Goal: Task Accomplishment & Management: Use online tool/utility

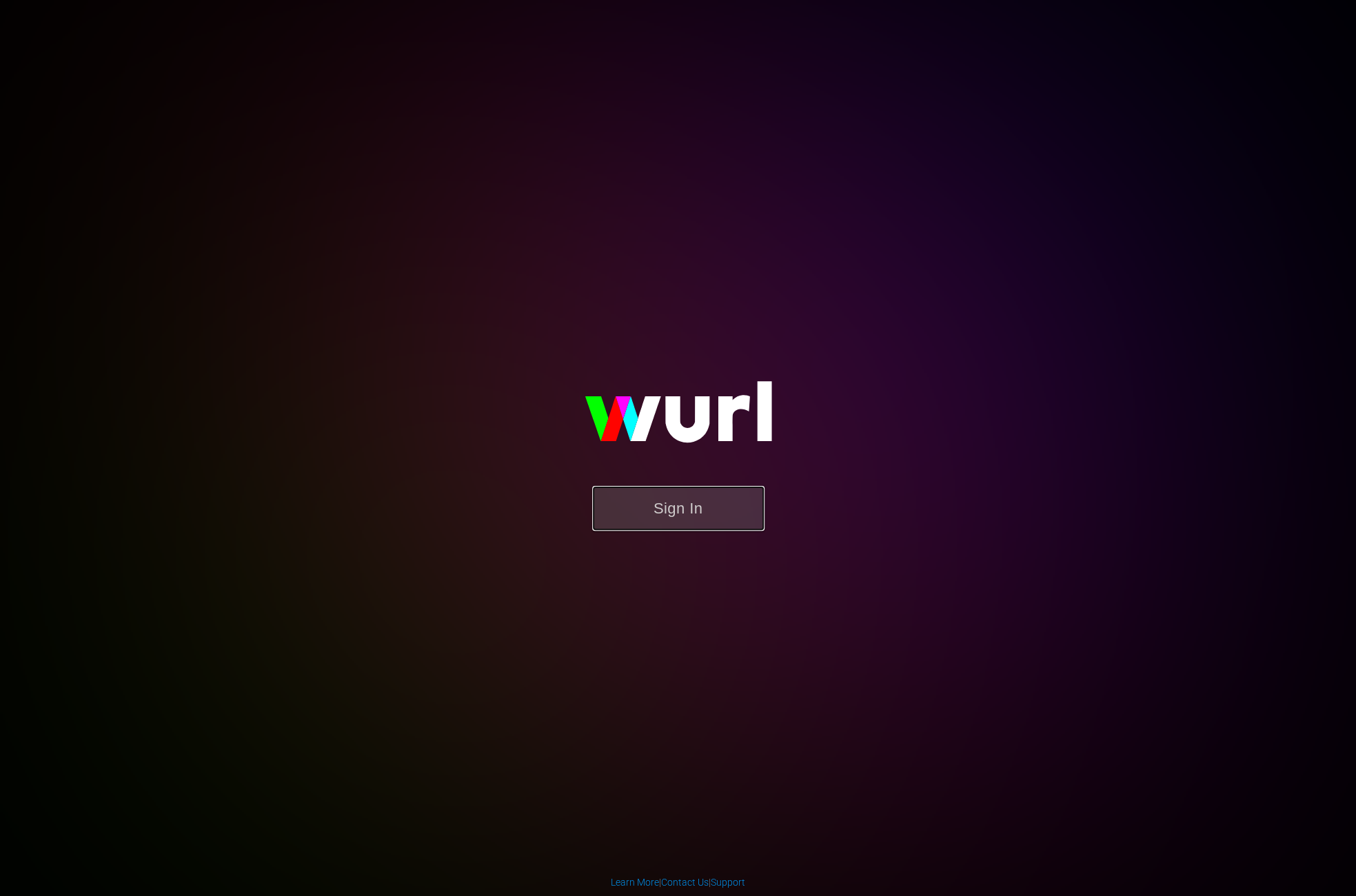
click at [732, 507] on button "Sign In" at bounding box center [678, 509] width 172 height 45
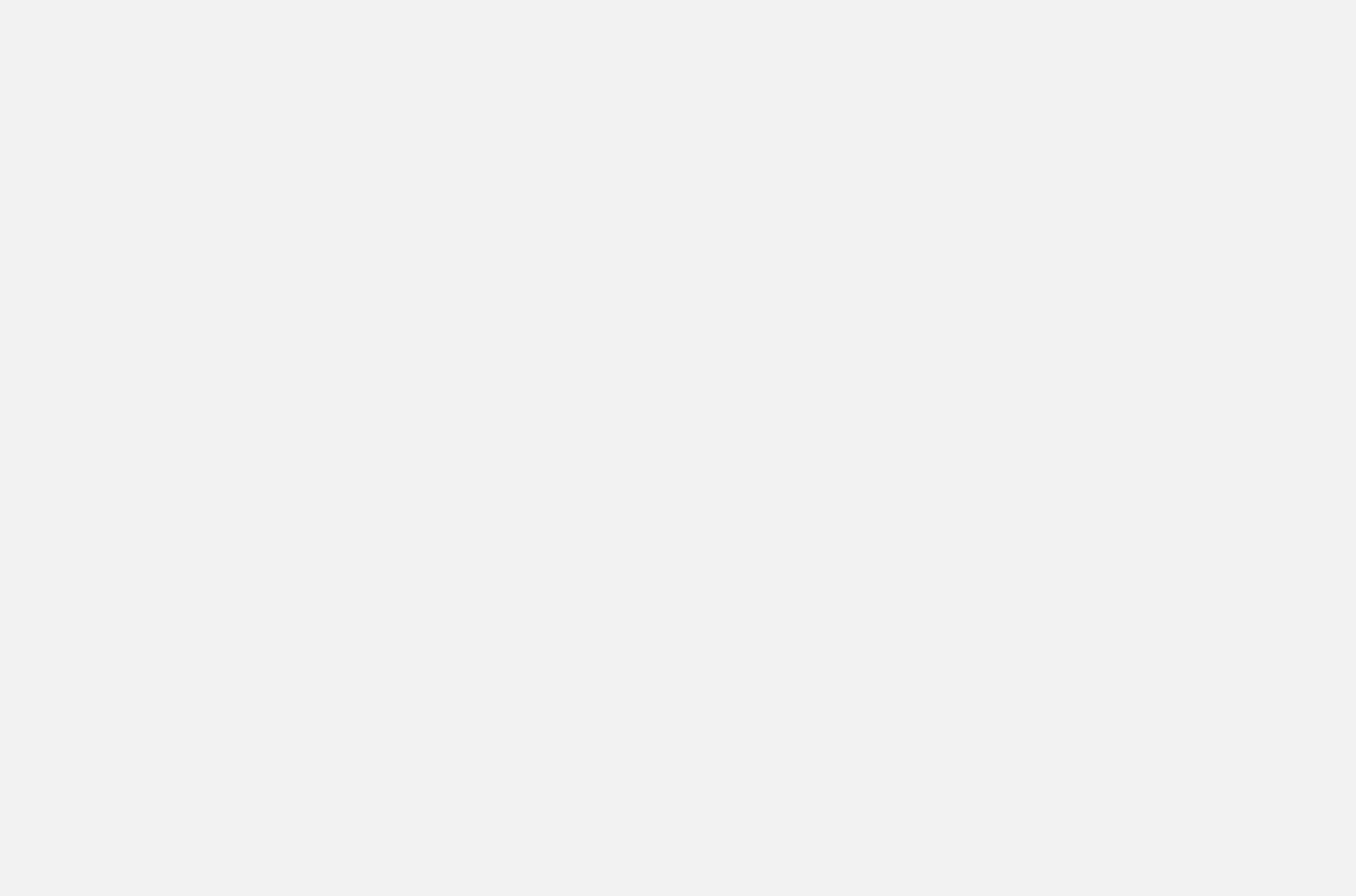
click at [818, 287] on html at bounding box center [678, 448] width 1356 height 896
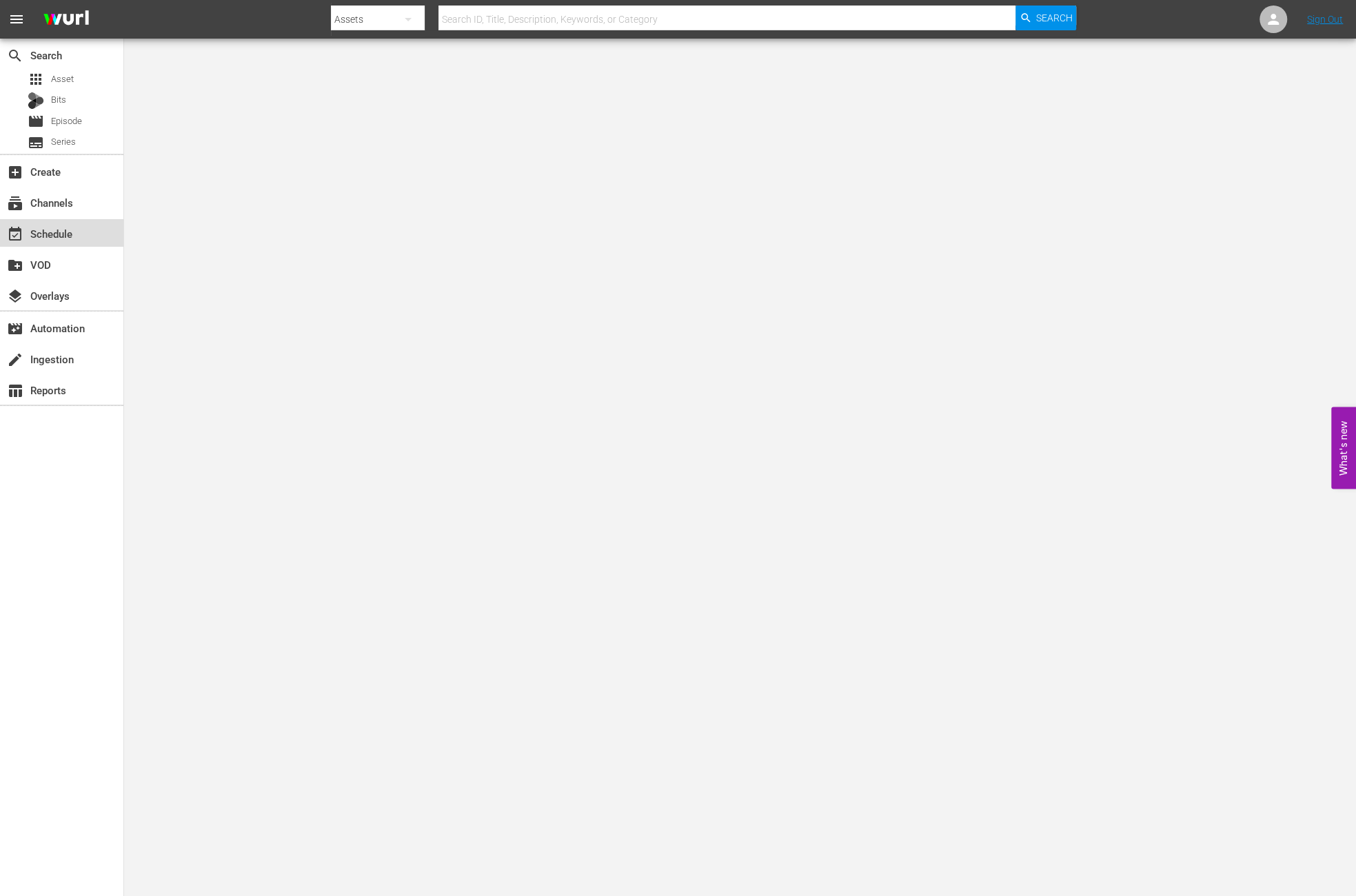
click at [47, 241] on div "event_available Schedule" at bounding box center [62, 232] width 123 height 28
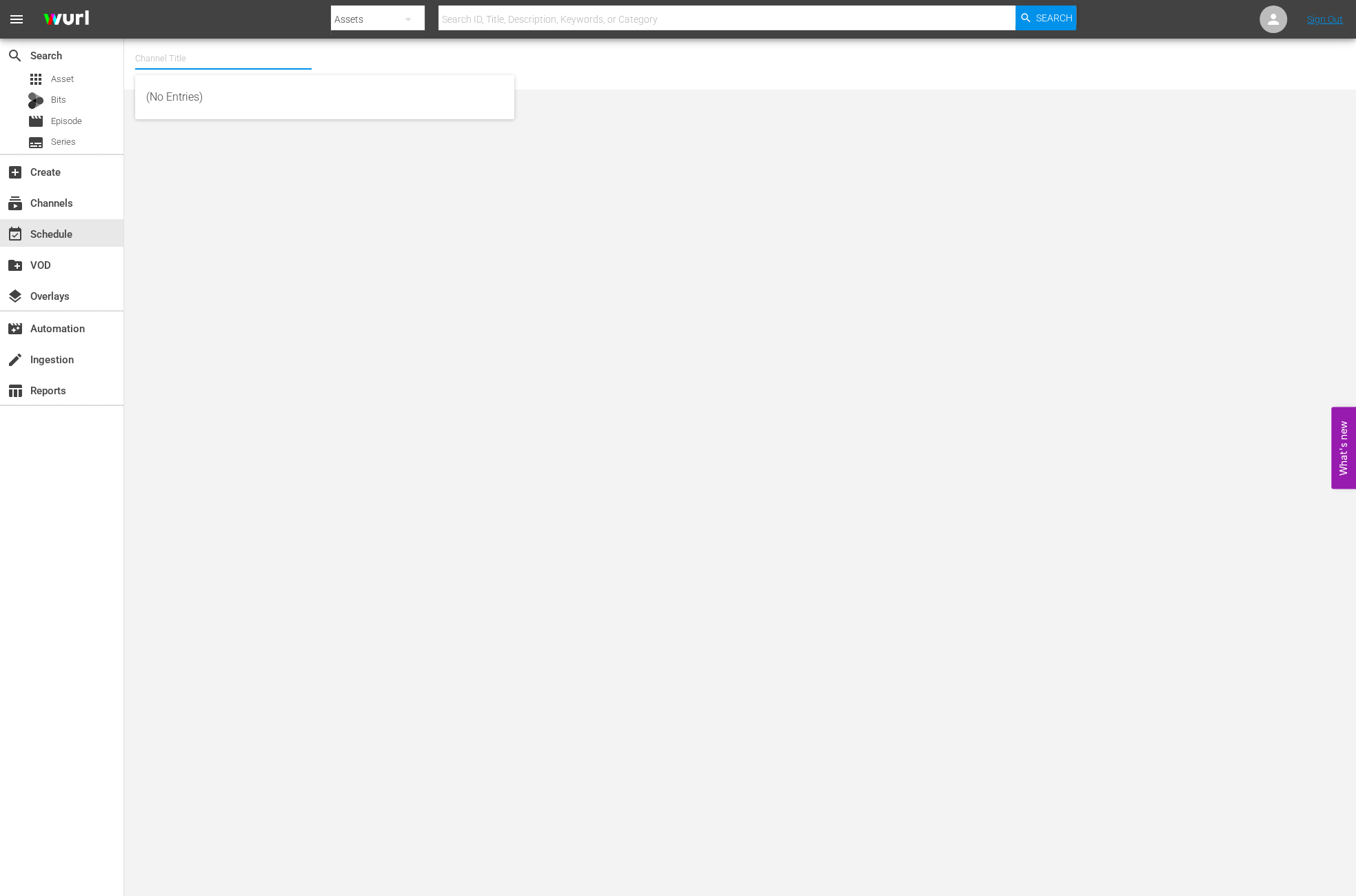
click at [181, 62] on input "text" at bounding box center [223, 59] width 176 height 33
click at [205, 62] on input "world" at bounding box center [223, 59] width 176 height 33
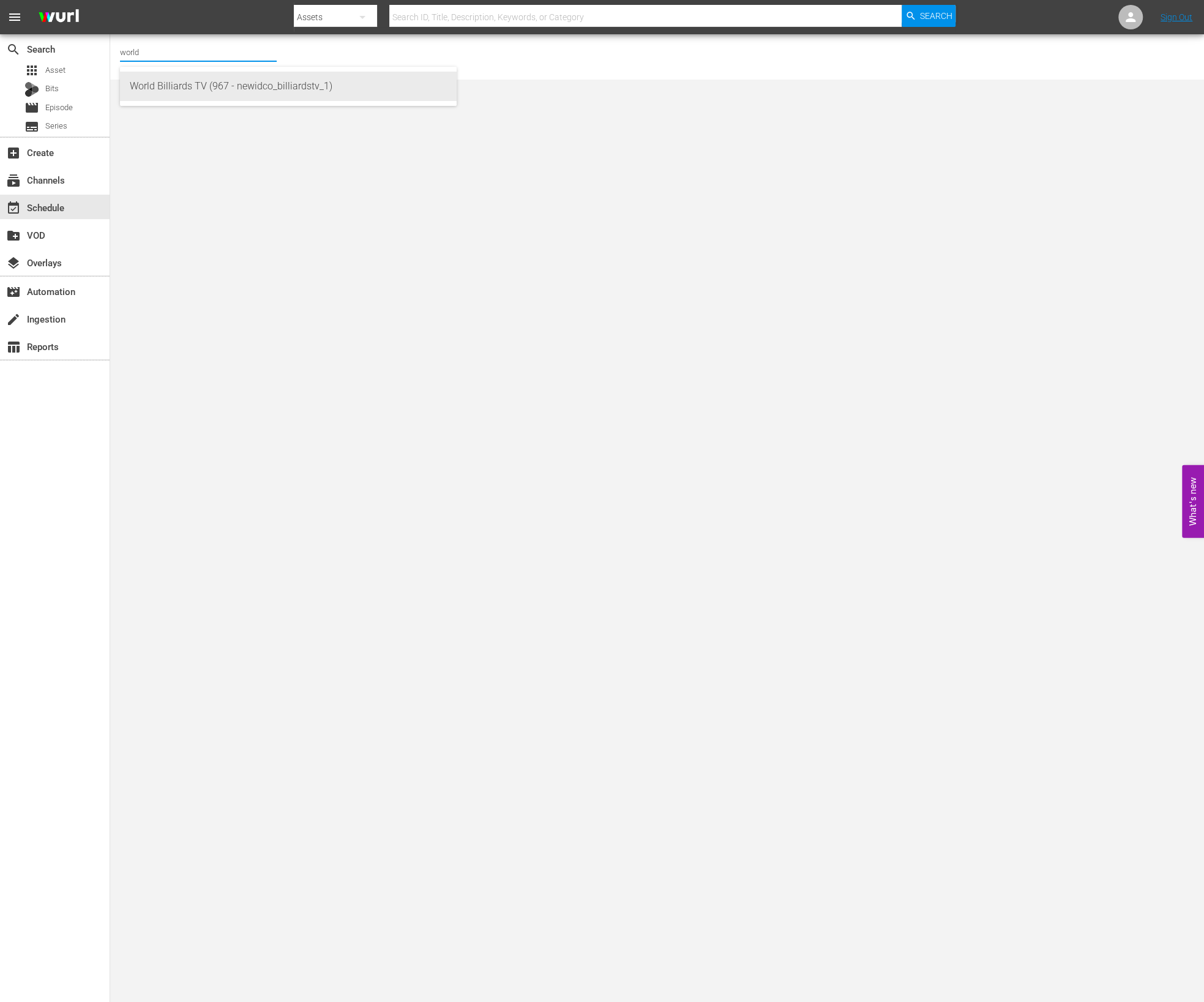
click at [319, 88] on div "World Billiards TV (967 - newidco_billiardstv_1)" at bounding box center [288, 86] width 317 height 29
type input "World Billiards TV (967 - newidco_billiardstv_1)"
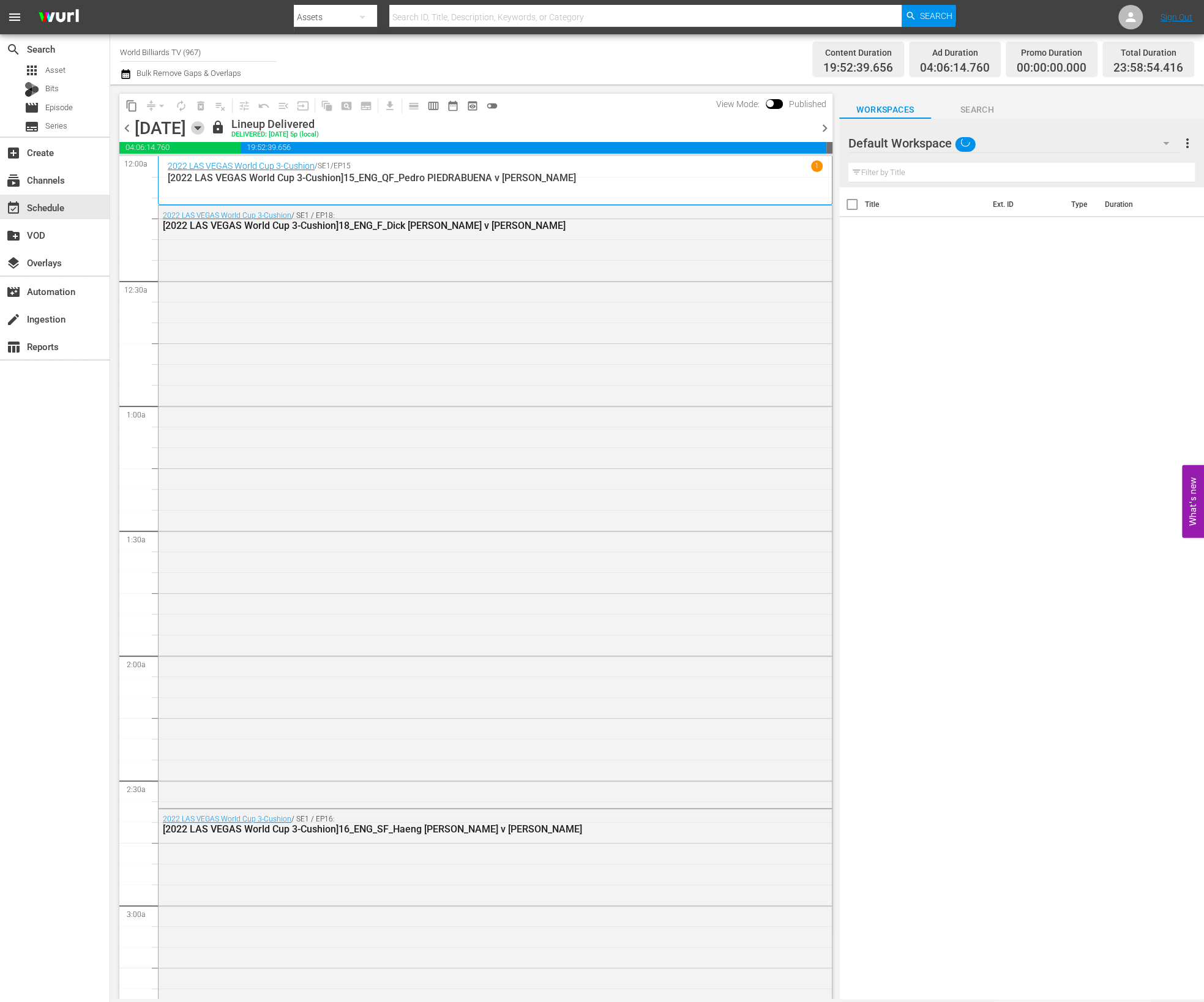
click at [204, 124] on icon "button" at bounding box center [198, 128] width 13 height 13
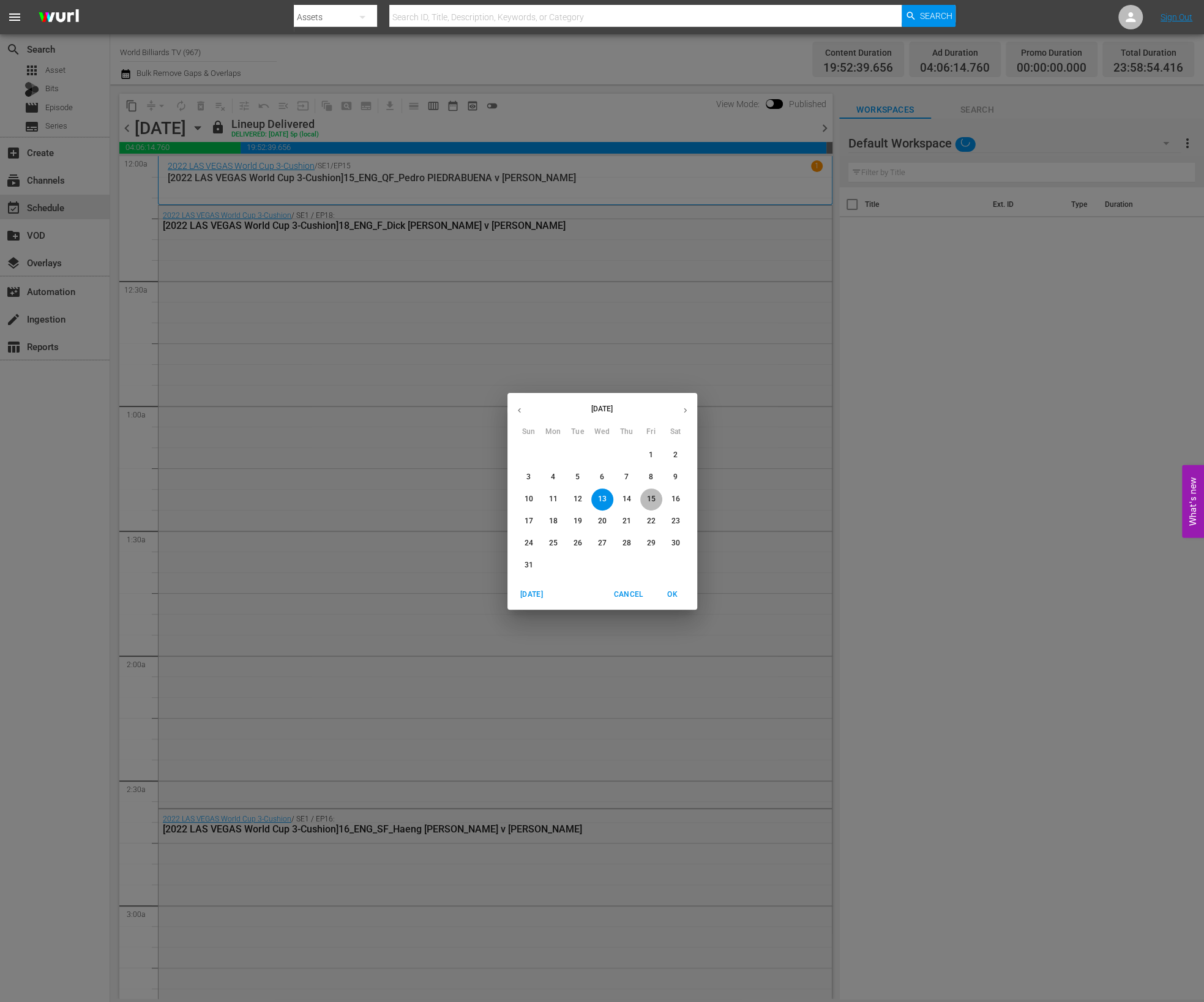
click at [645, 505] on button "15" at bounding box center [651, 499] width 22 height 22
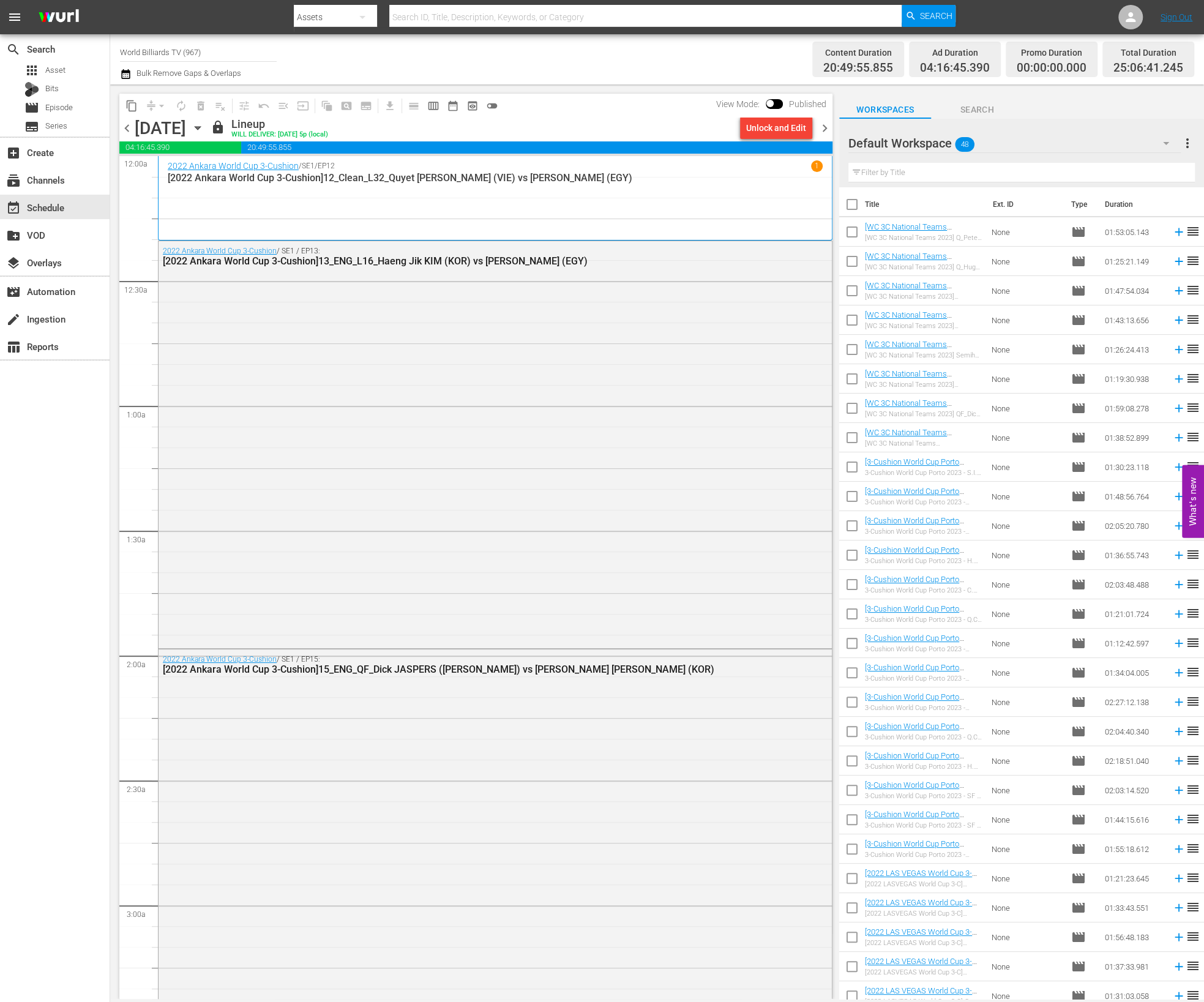
click at [204, 133] on icon "button" at bounding box center [198, 128] width 13 height 13
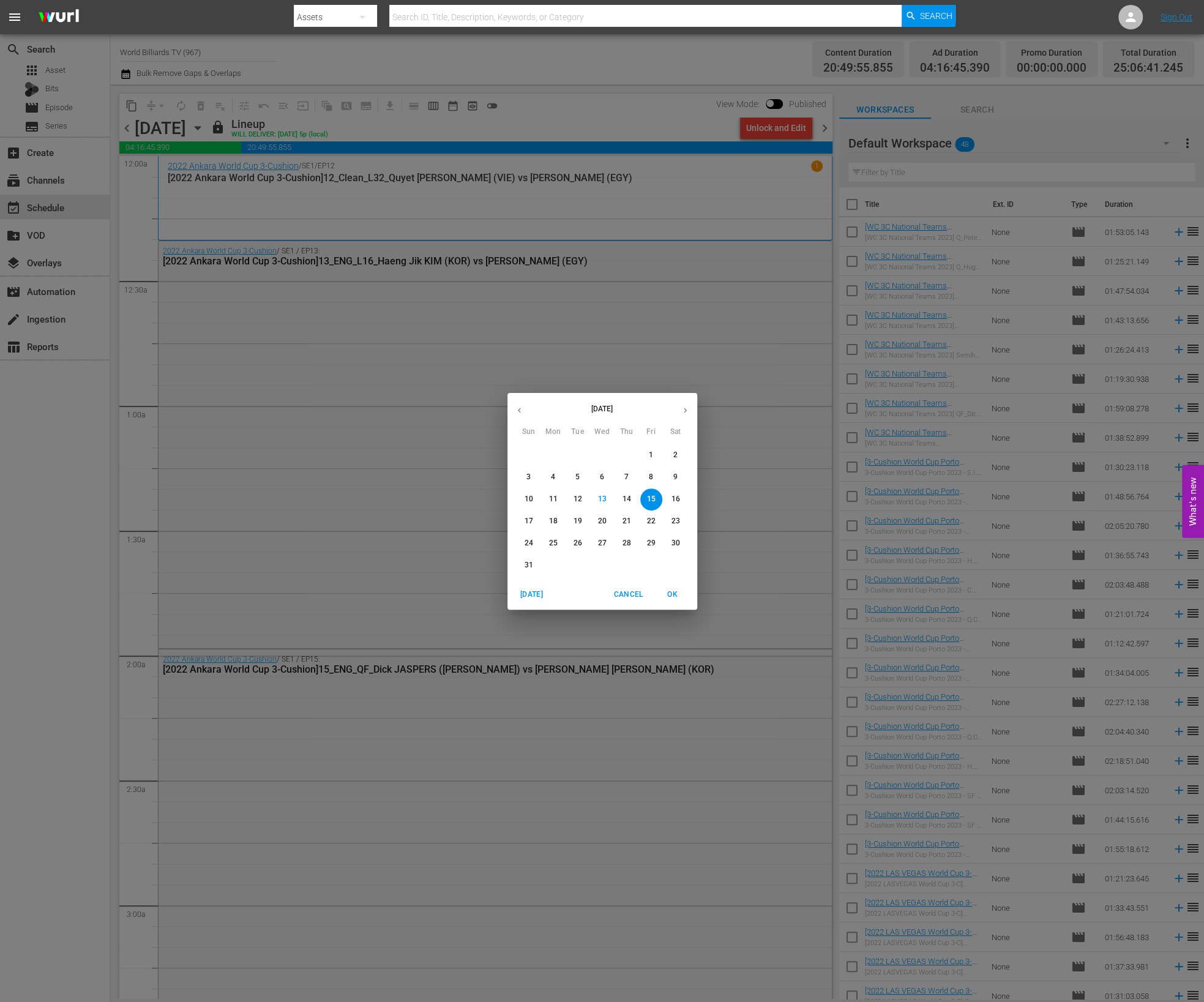
click at [528, 521] on p "17" at bounding box center [528, 521] width 9 height 11
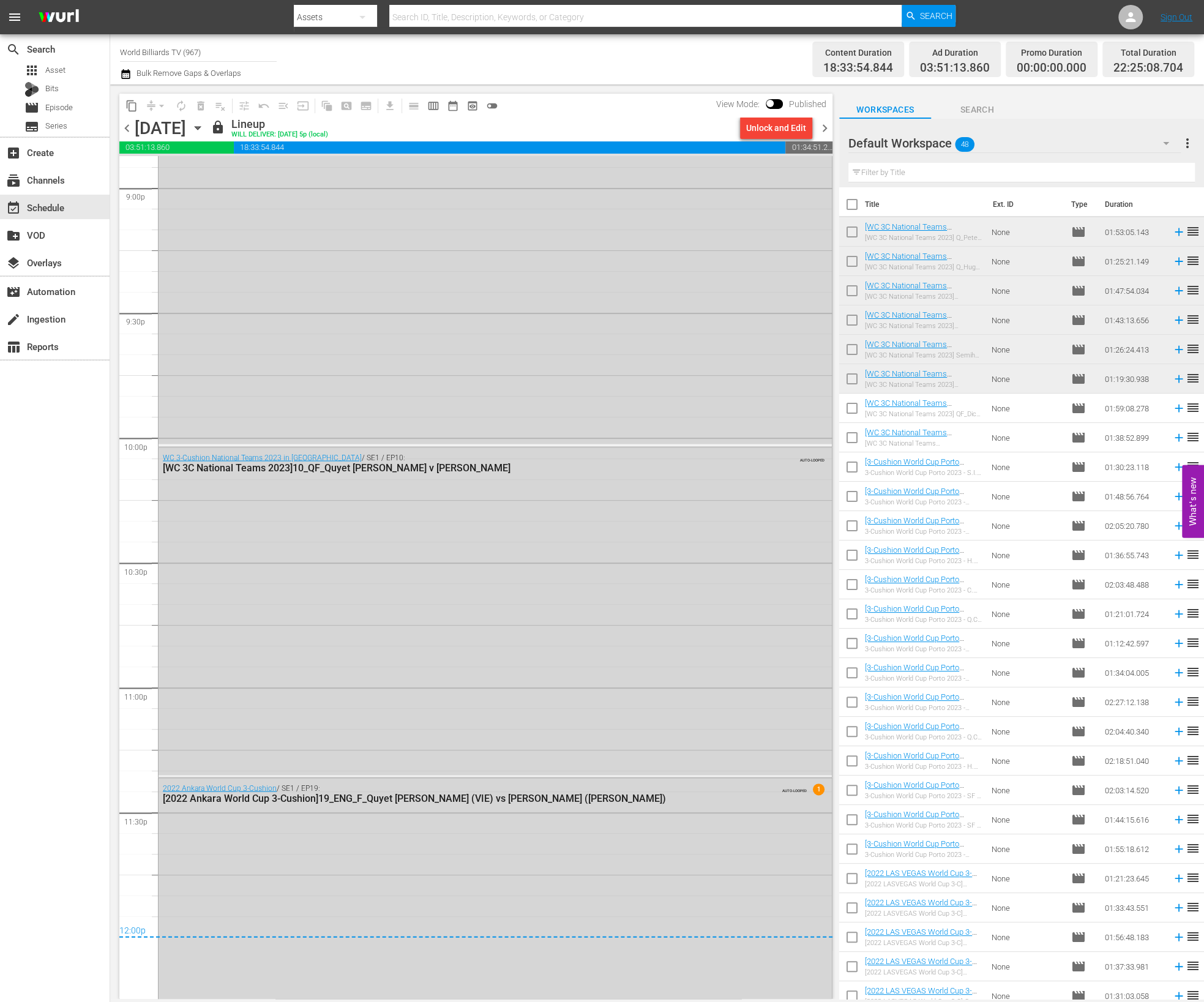
scroll to position [5396, 0]
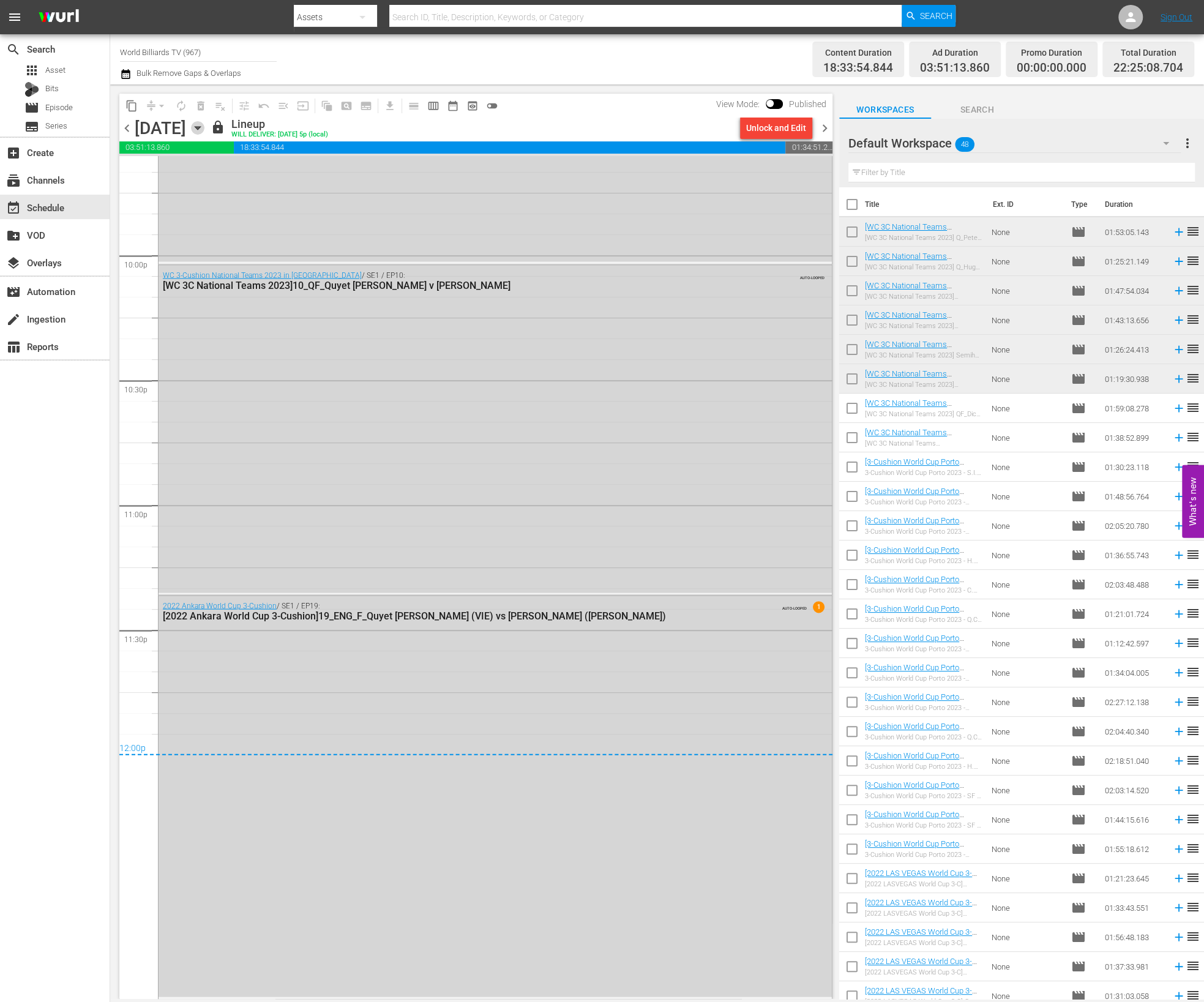
click at [204, 131] on icon "button" at bounding box center [198, 128] width 13 height 13
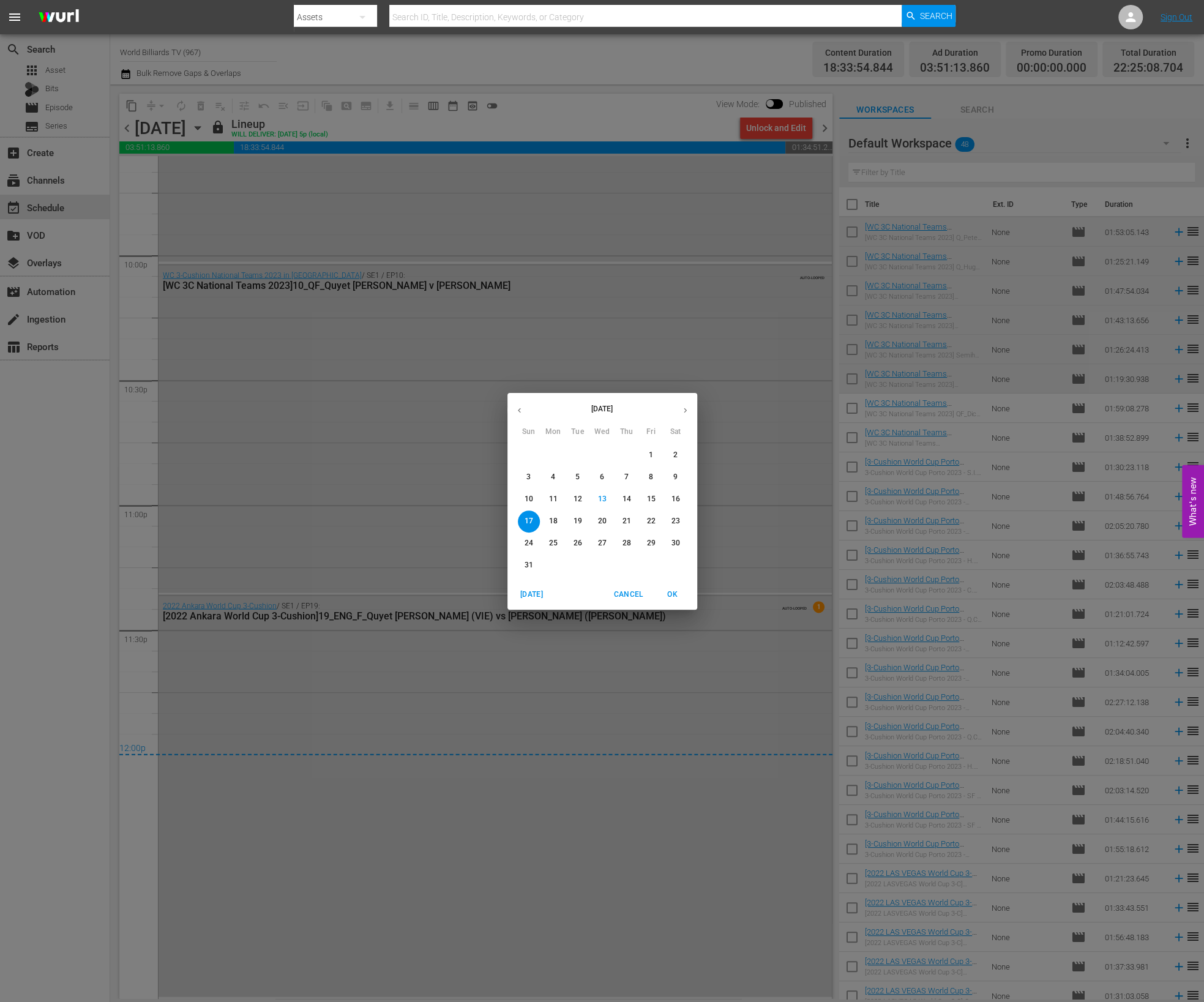
click at [551, 524] on p "18" at bounding box center [553, 521] width 9 height 11
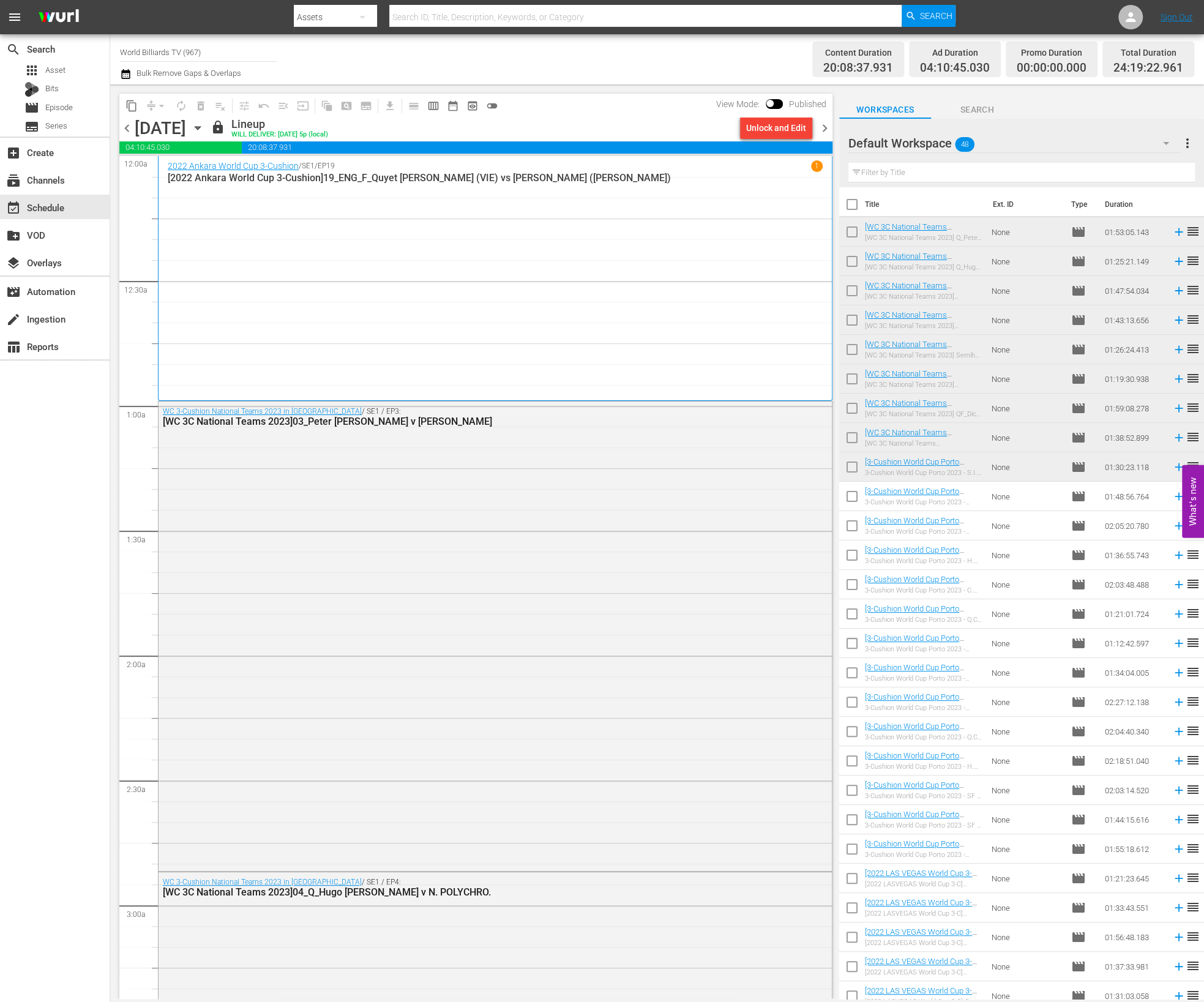
click at [204, 131] on icon "button" at bounding box center [198, 128] width 13 height 13
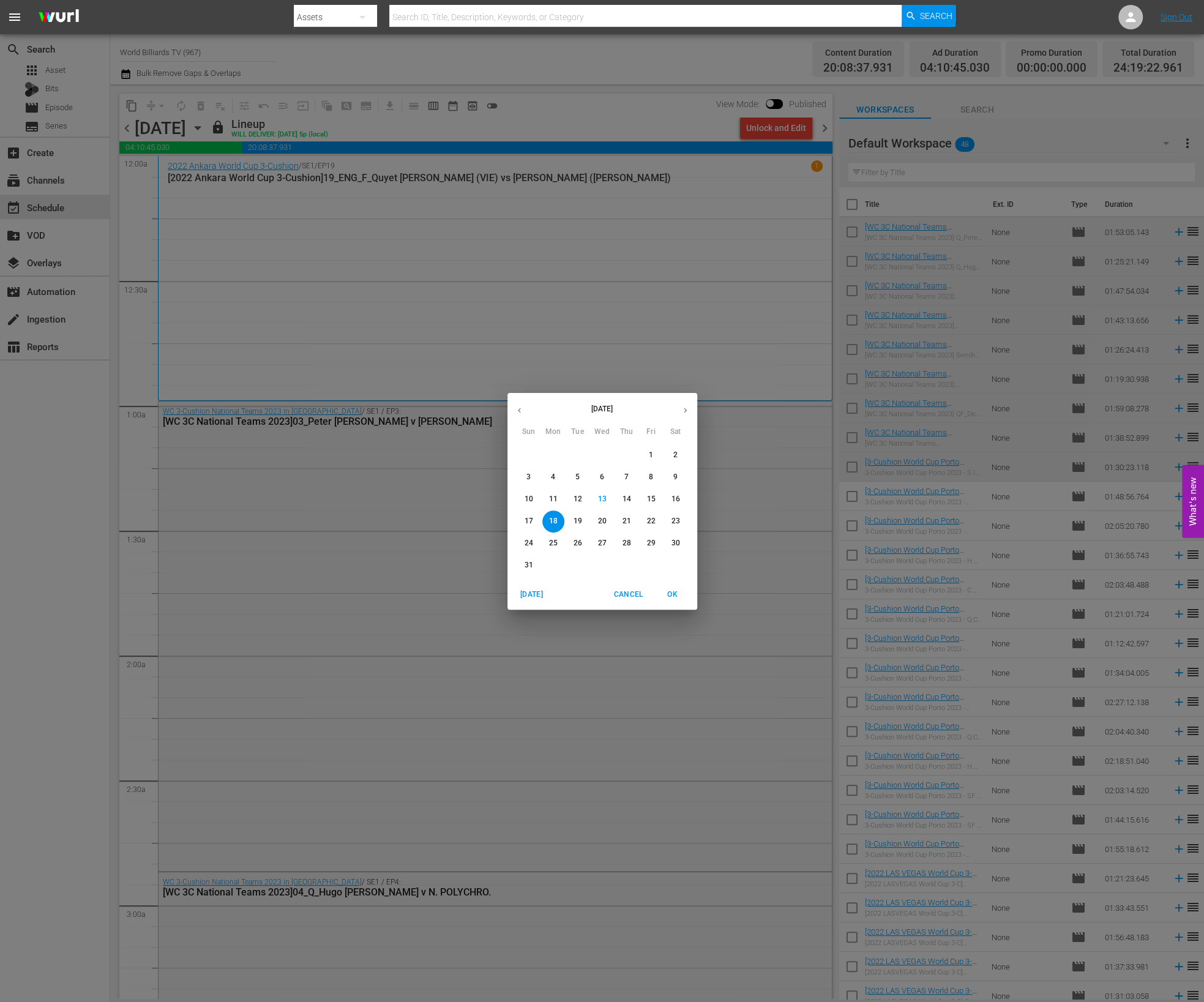
click at [601, 517] on p "20" at bounding box center [601, 521] width 9 height 11
